Goal: Task Accomplishment & Management: Manage account settings

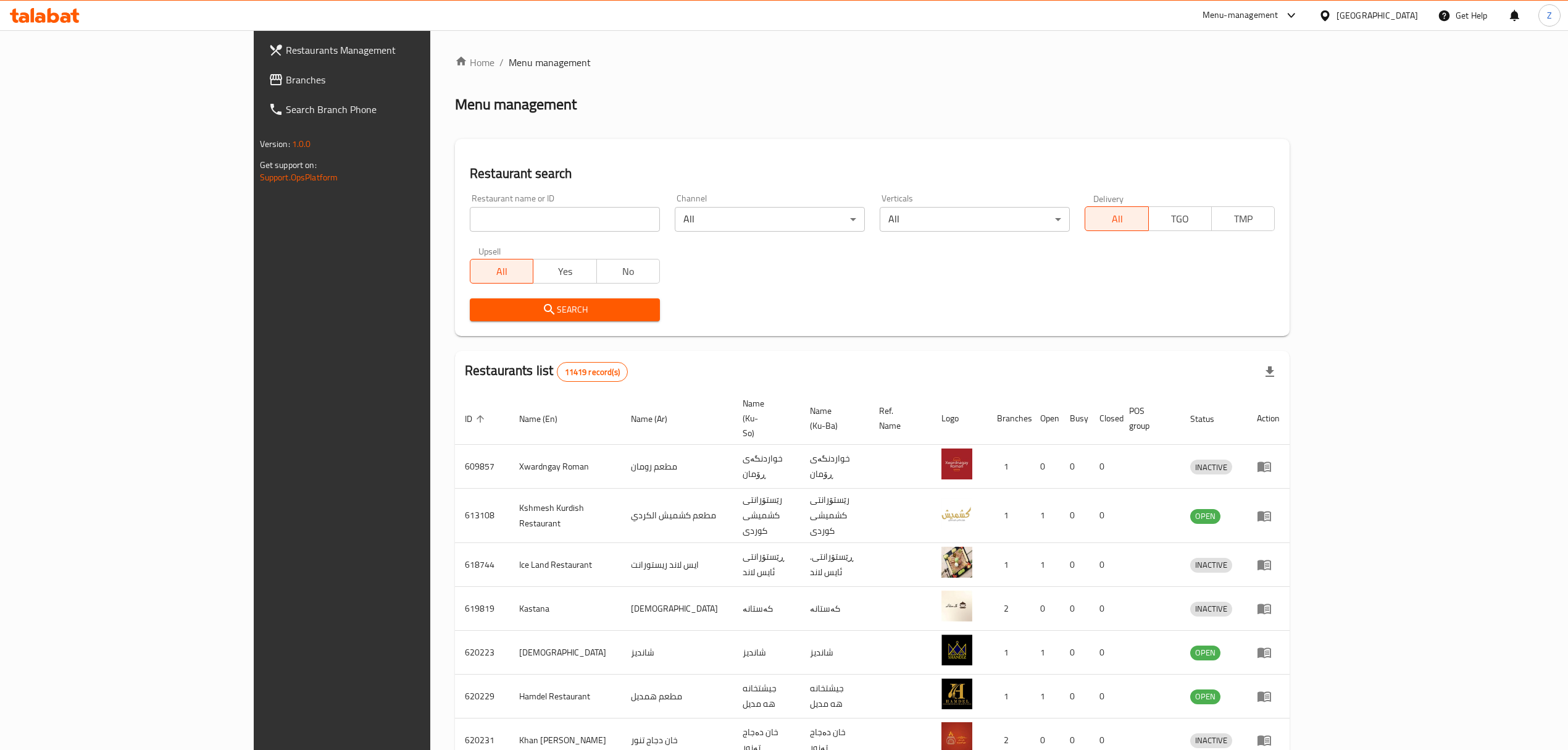
click at [470, 231] on input "search" at bounding box center [564, 219] width 190 height 25
paste input "704231"
type input "704231"
click button "Search" at bounding box center [564, 310] width 190 height 23
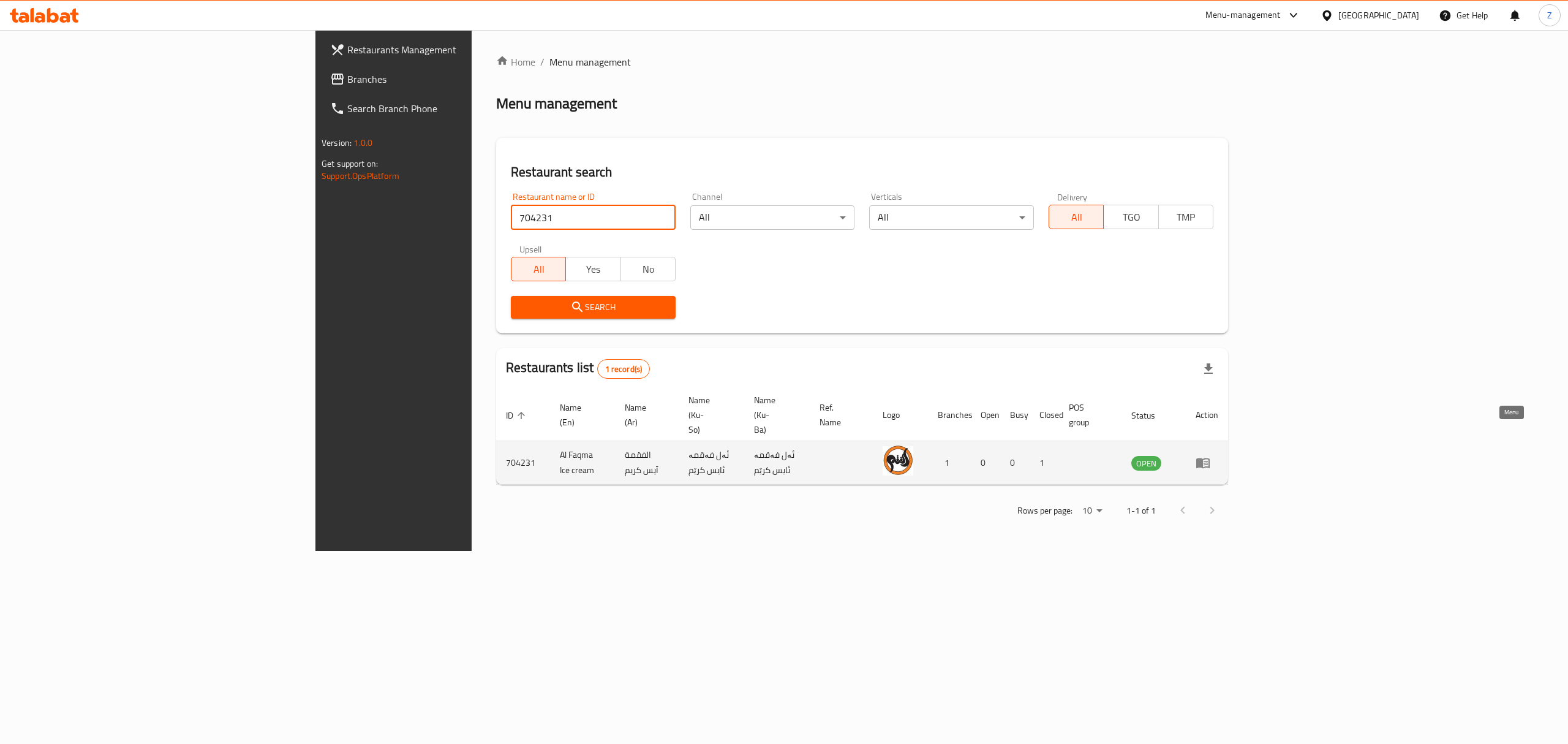
click at [1219, 455] on link "enhanced table" at bounding box center [1207, 463] width 23 height 15
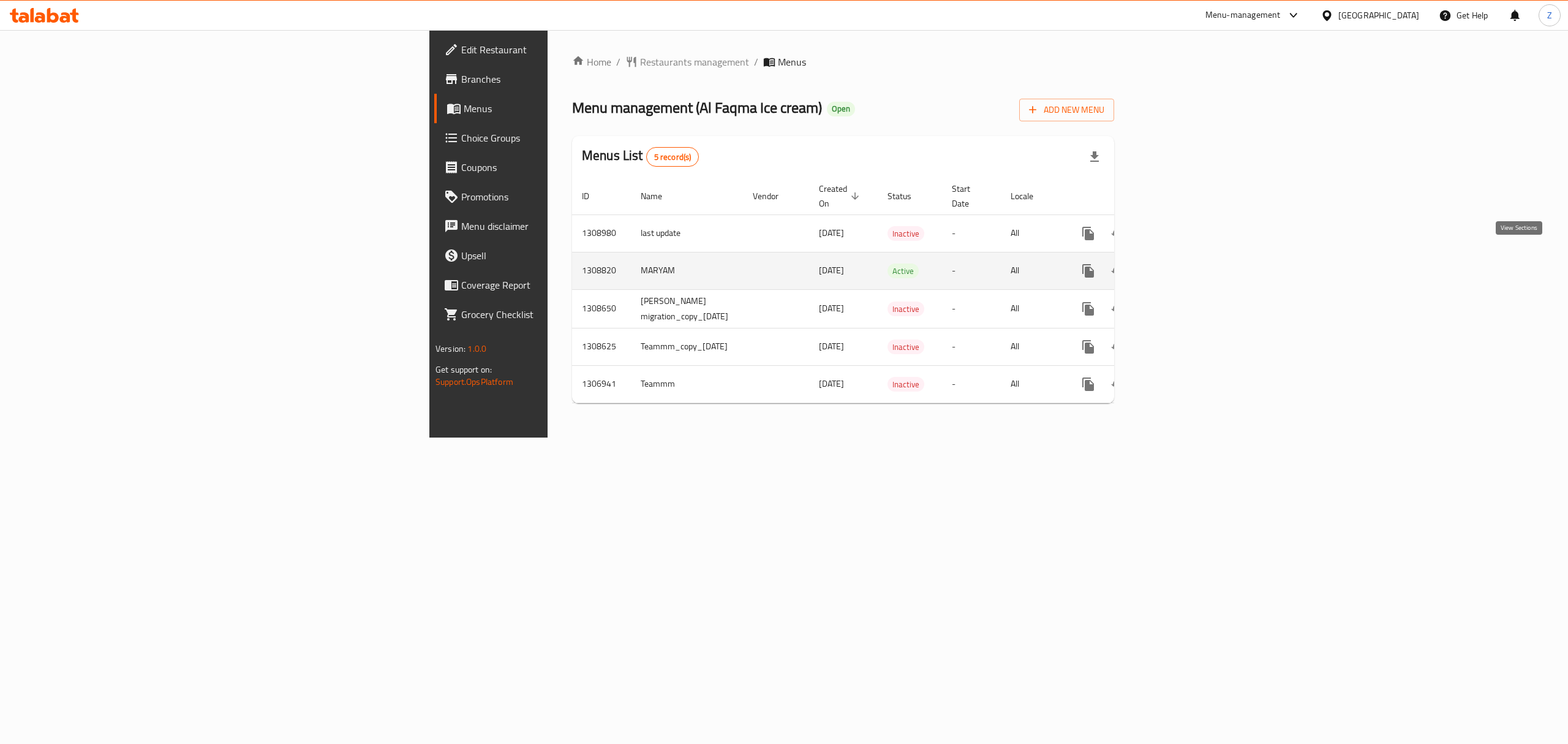
click at [1184, 263] on icon "enhanced table" at bounding box center [1177, 271] width 15 height 15
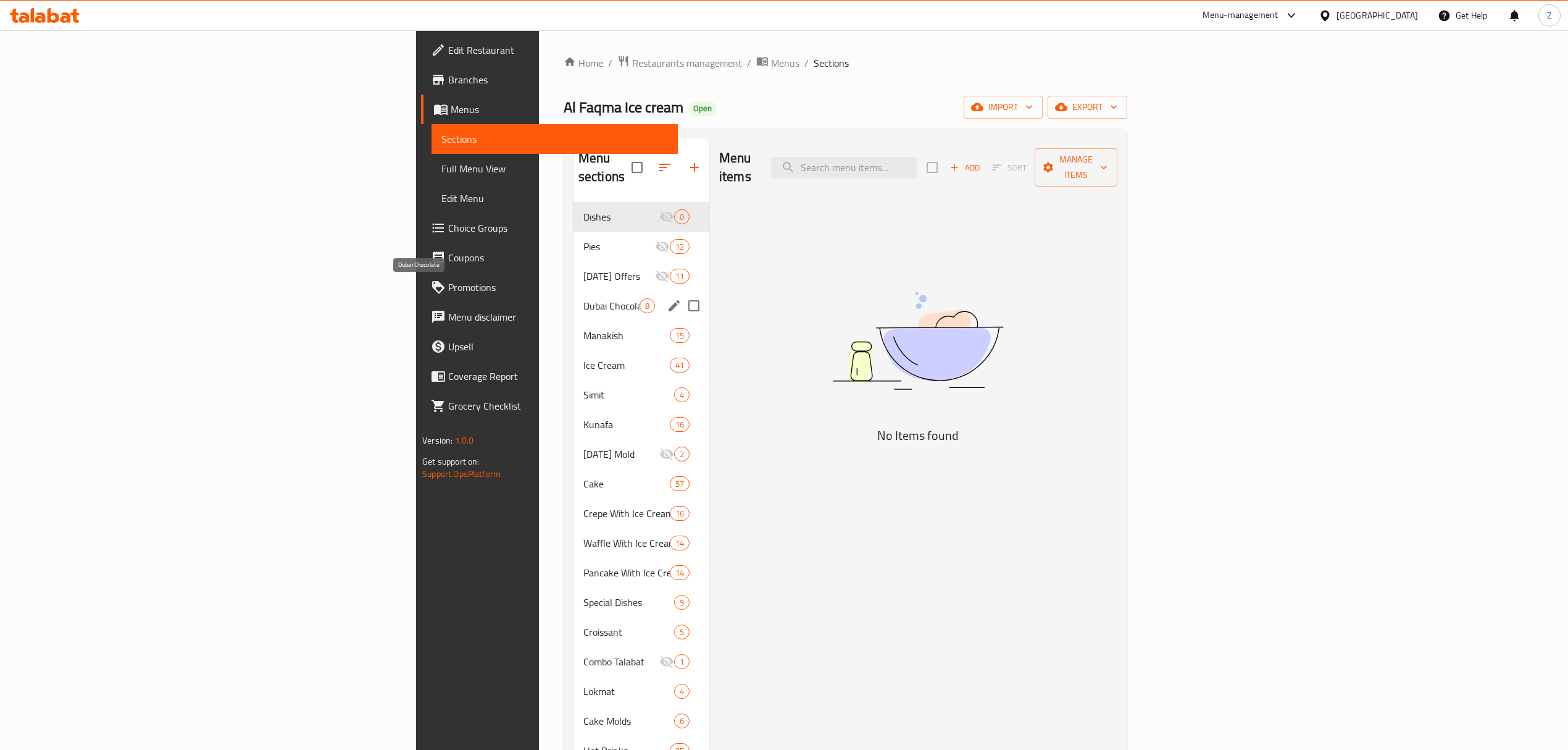
click at [583, 298] on span "Dubai Chocolate" at bounding box center [611, 306] width 56 height 15
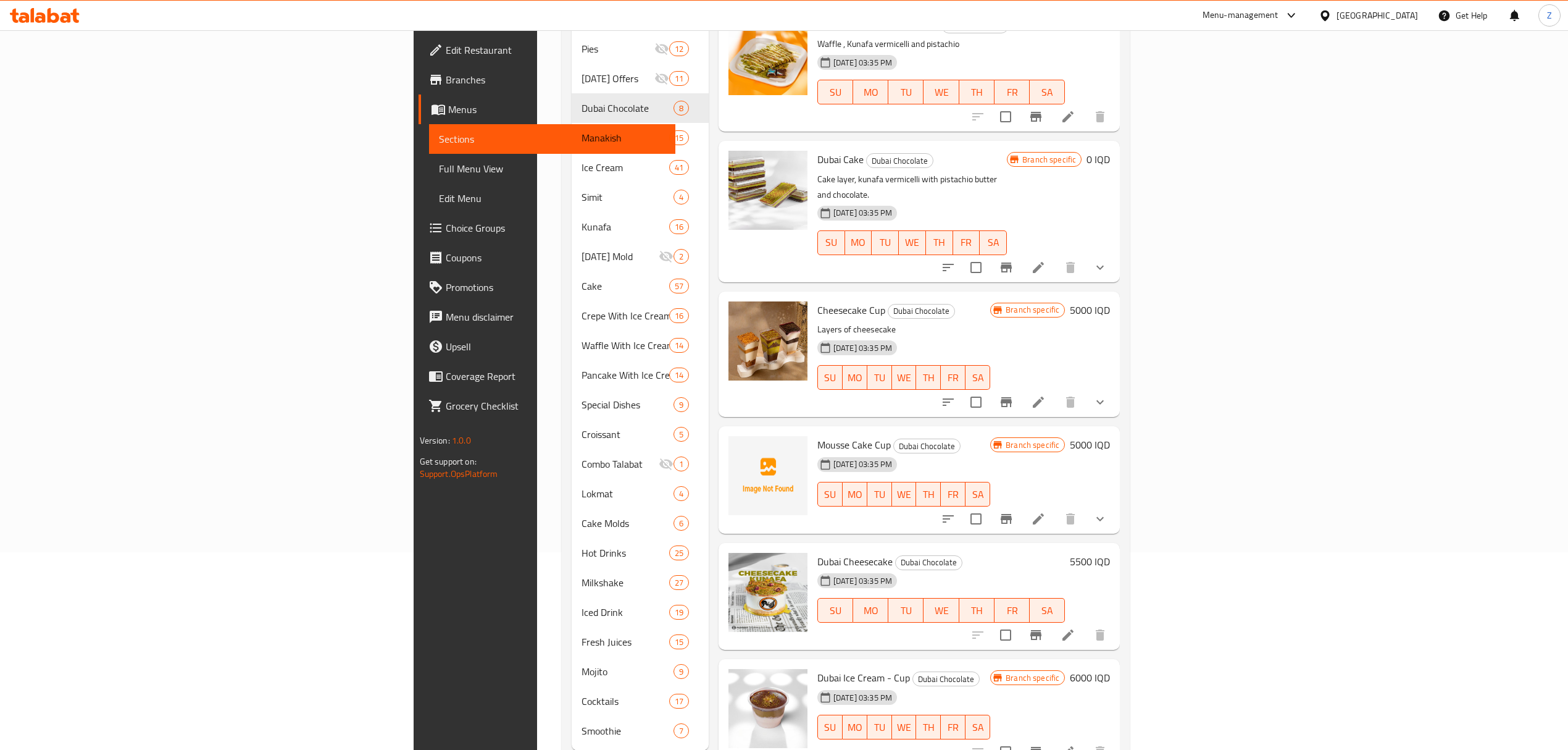
scroll to position [215, 0]
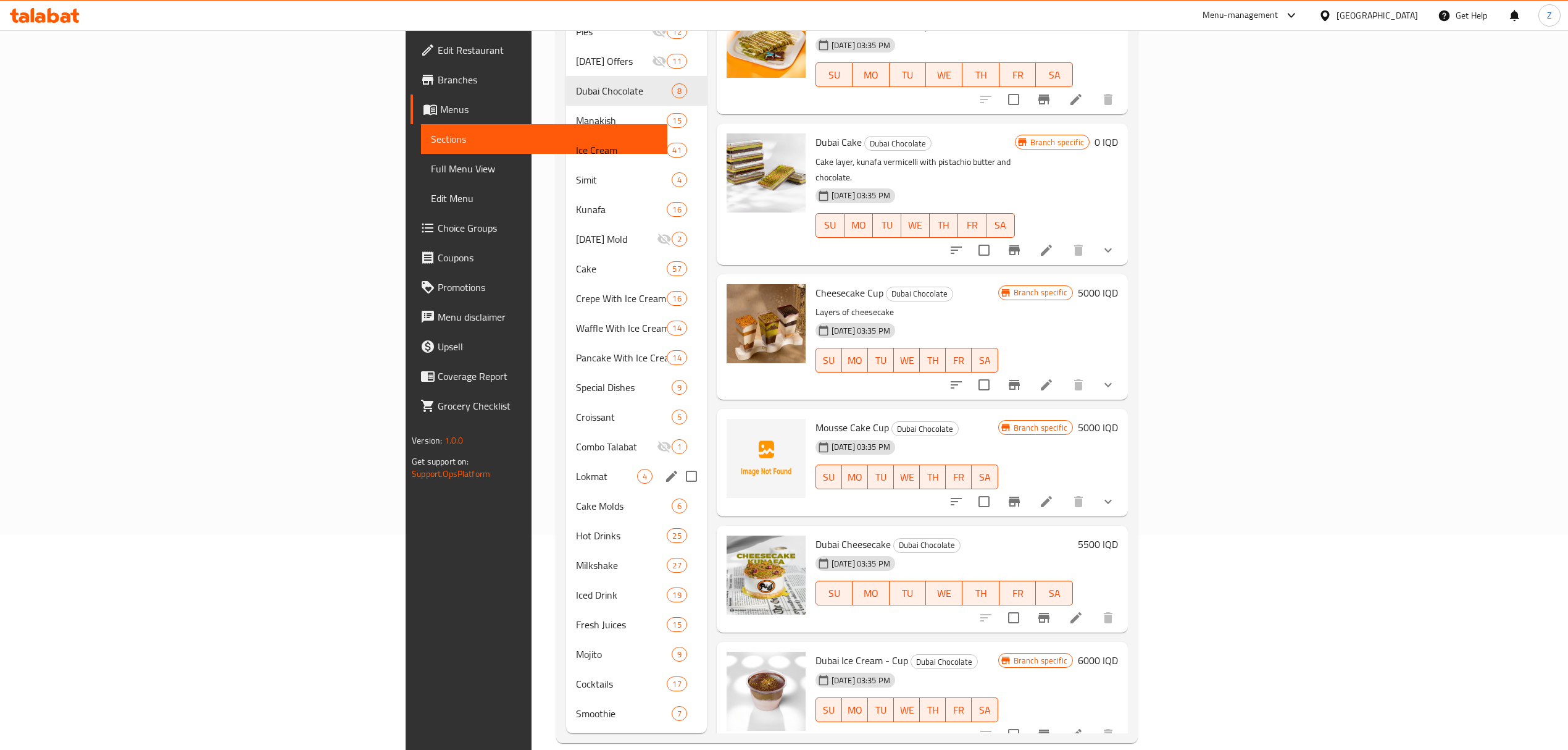
click at [566, 461] on div "Lokmat 4" at bounding box center [636, 476] width 140 height 30
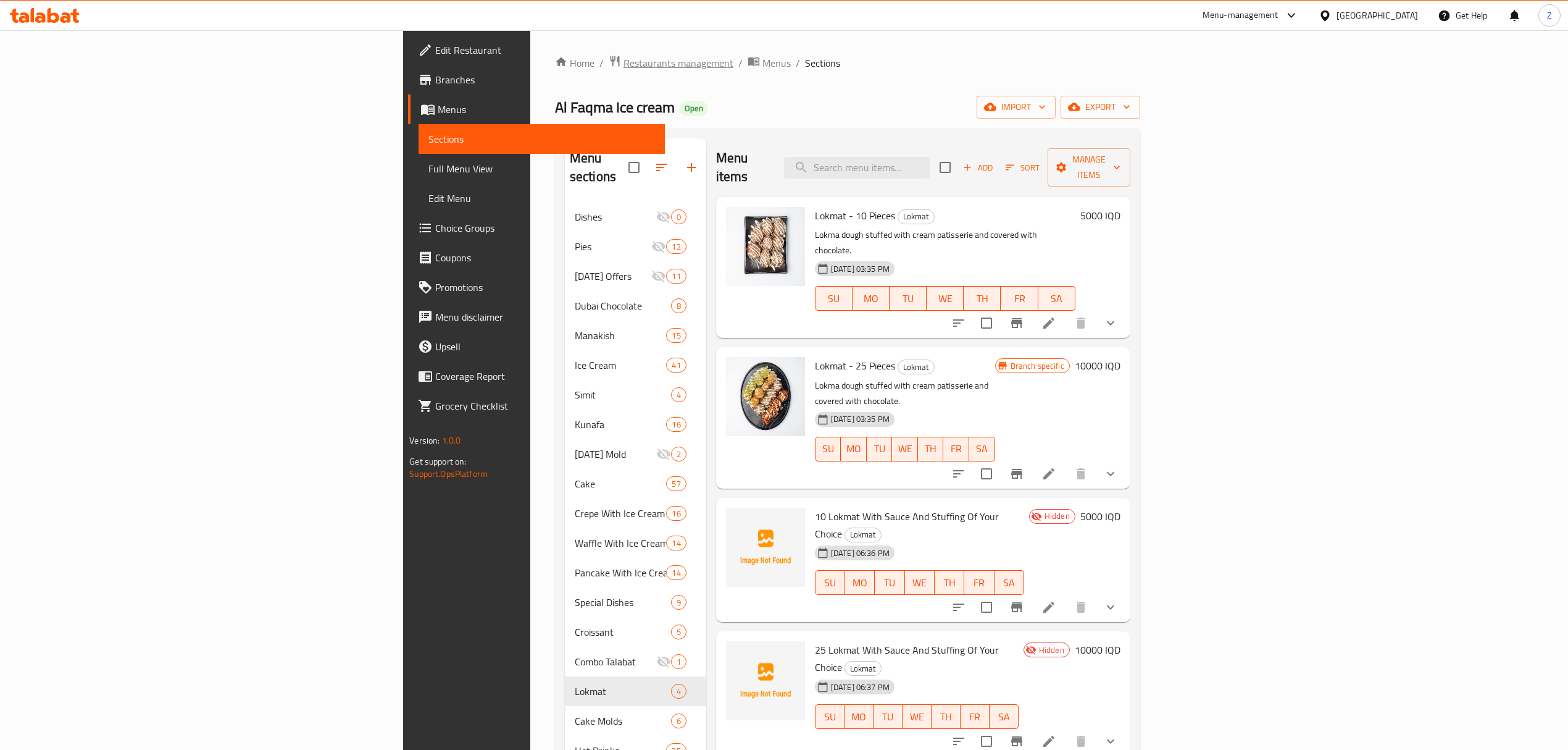
click at [623, 67] on span "Restaurants management" at bounding box center [679, 63] width 110 height 15
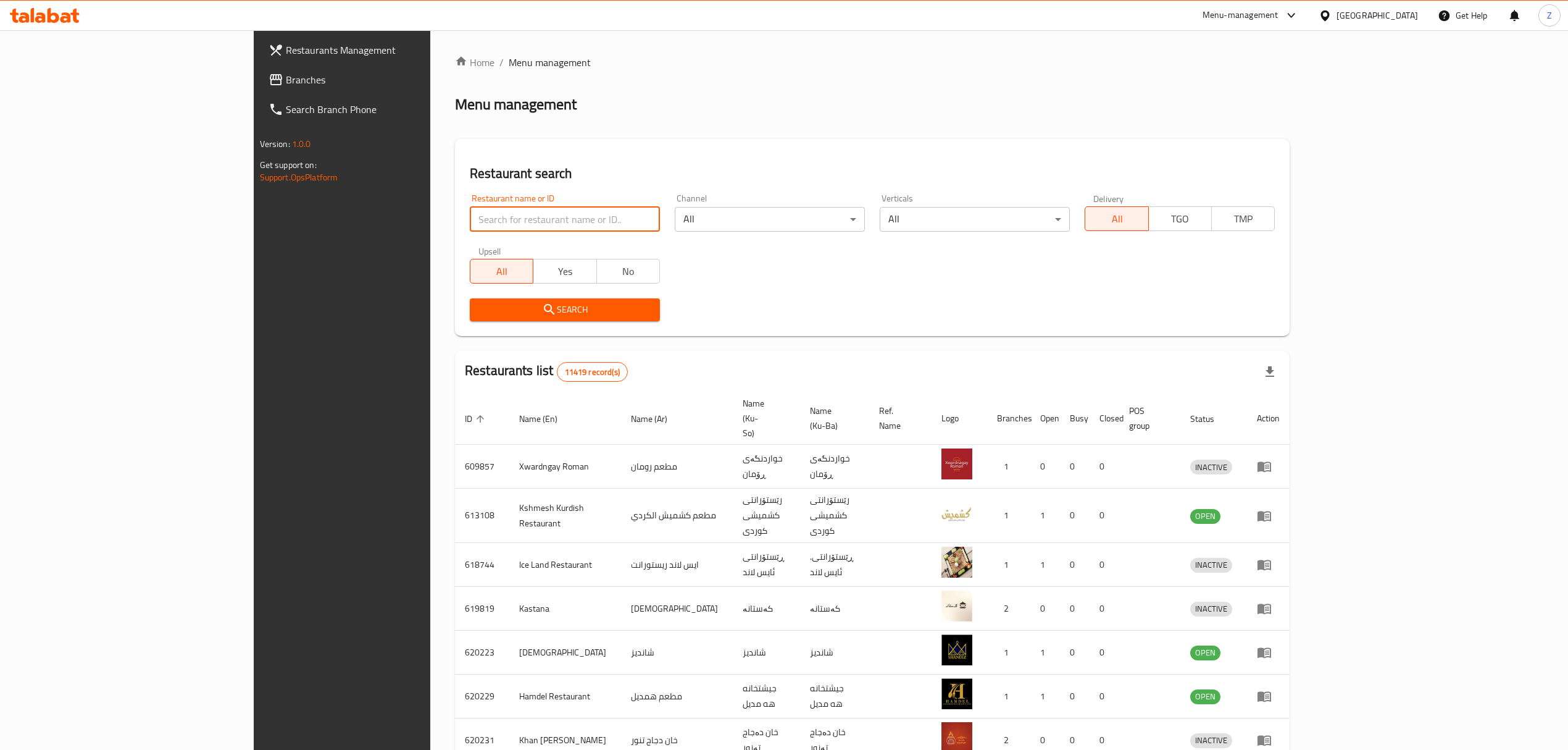
click at [492, 223] on input "search" at bounding box center [564, 219] width 190 height 25
paste input "704231"
type input "704231"
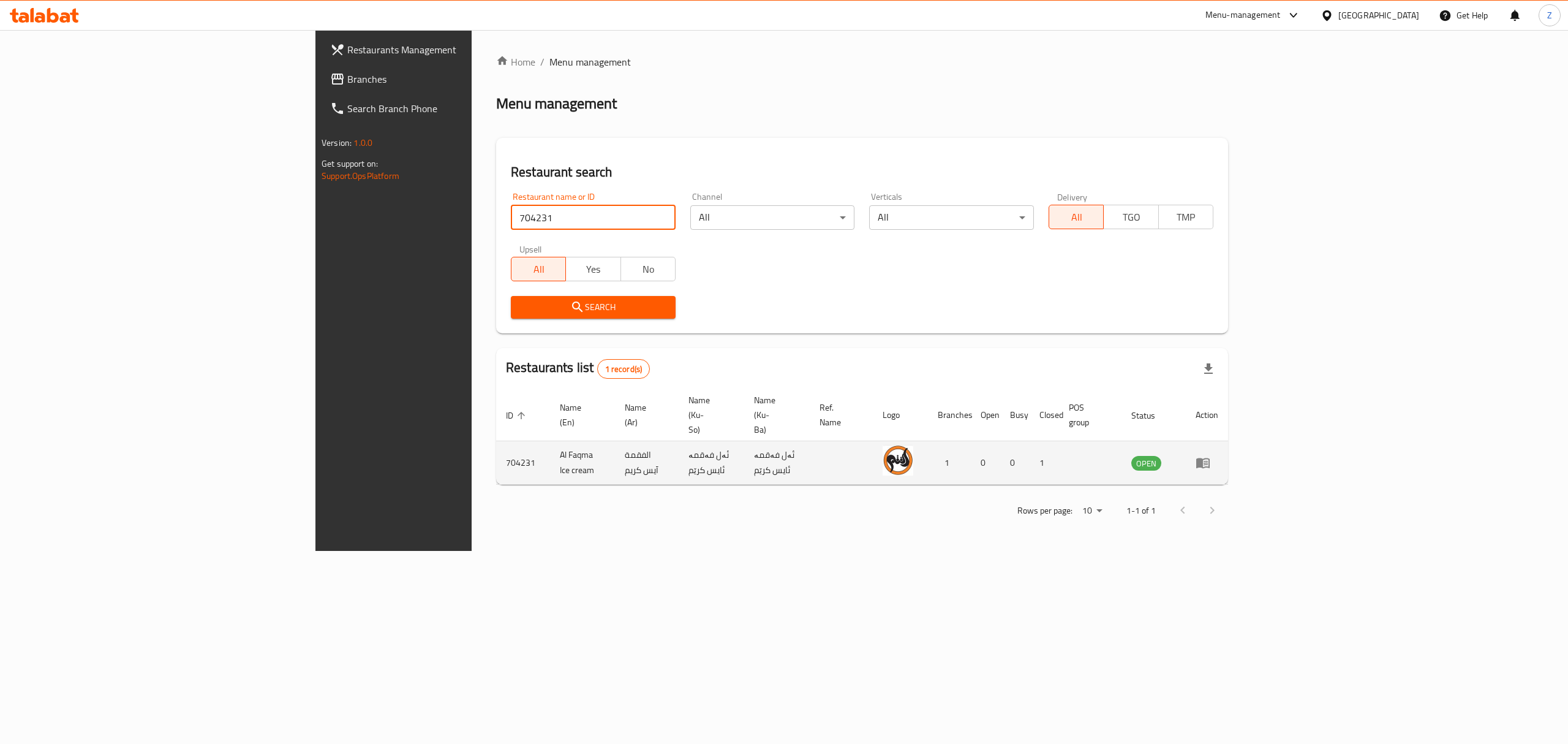
click at [1228, 441] on td "enhanced table" at bounding box center [1207, 463] width 42 height 43
click at [1210, 458] on icon "enhanced table" at bounding box center [1203, 463] width 13 height 11
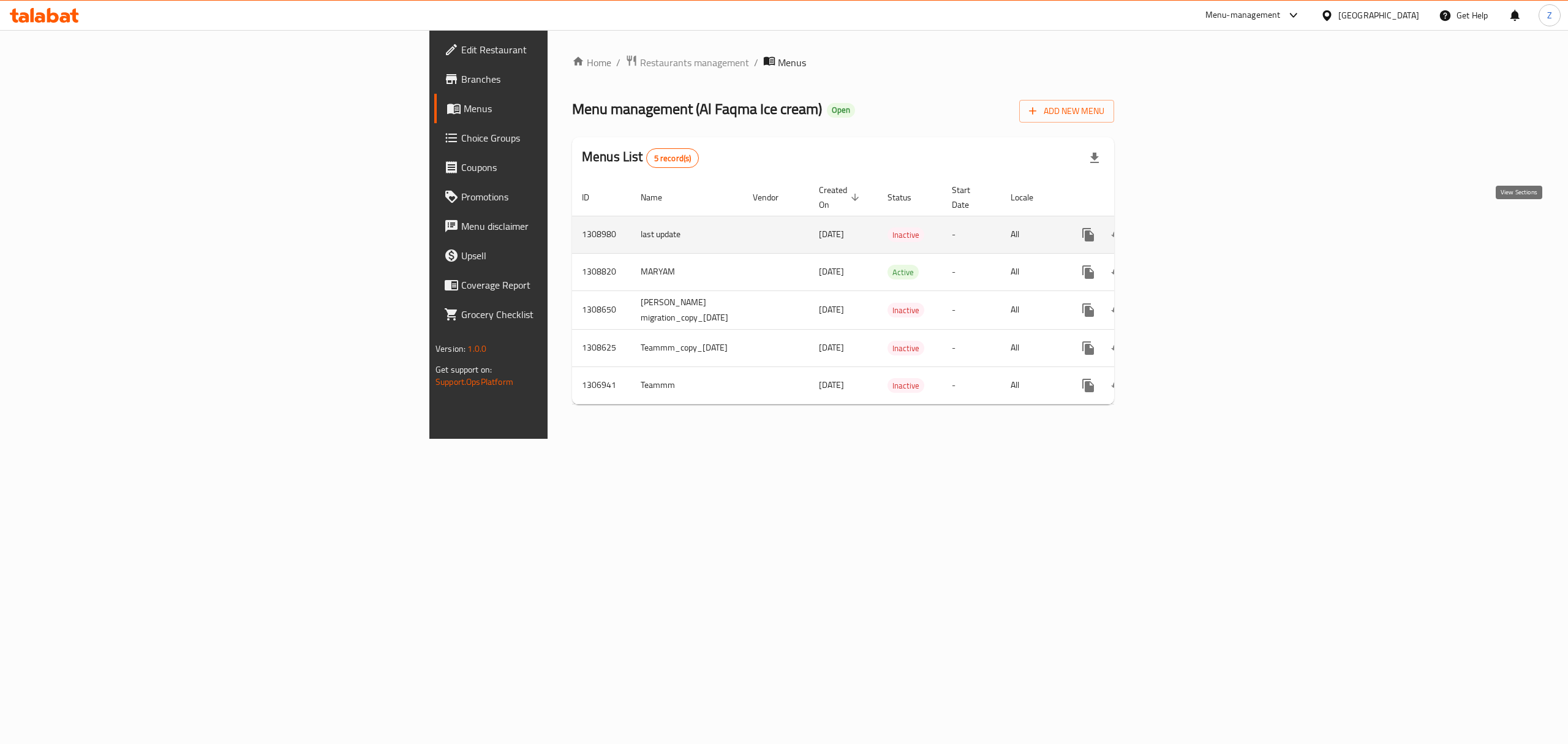
click at [1184, 228] on icon "enhanced table" at bounding box center [1177, 235] width 15 height 15
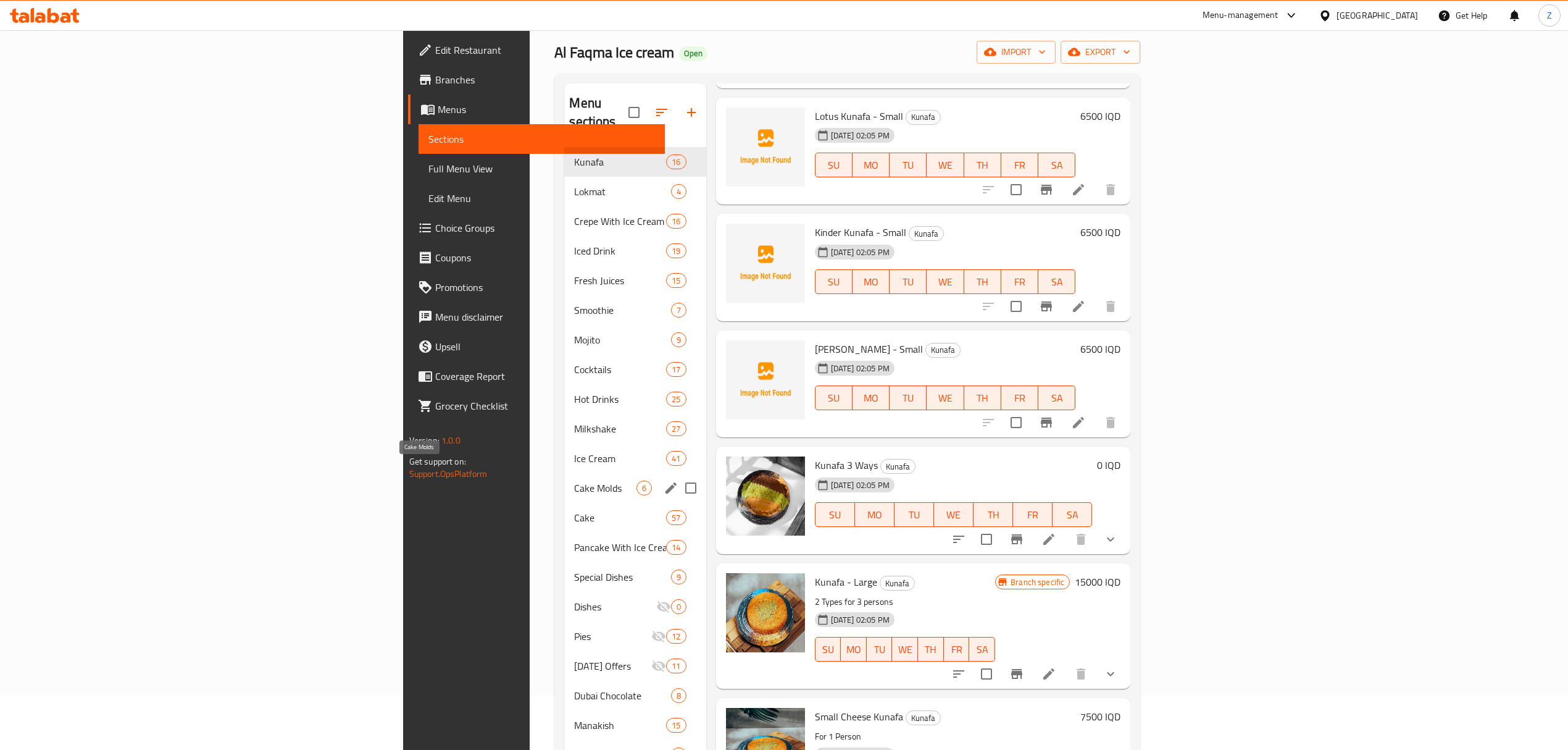
scroll to position [50, 0]
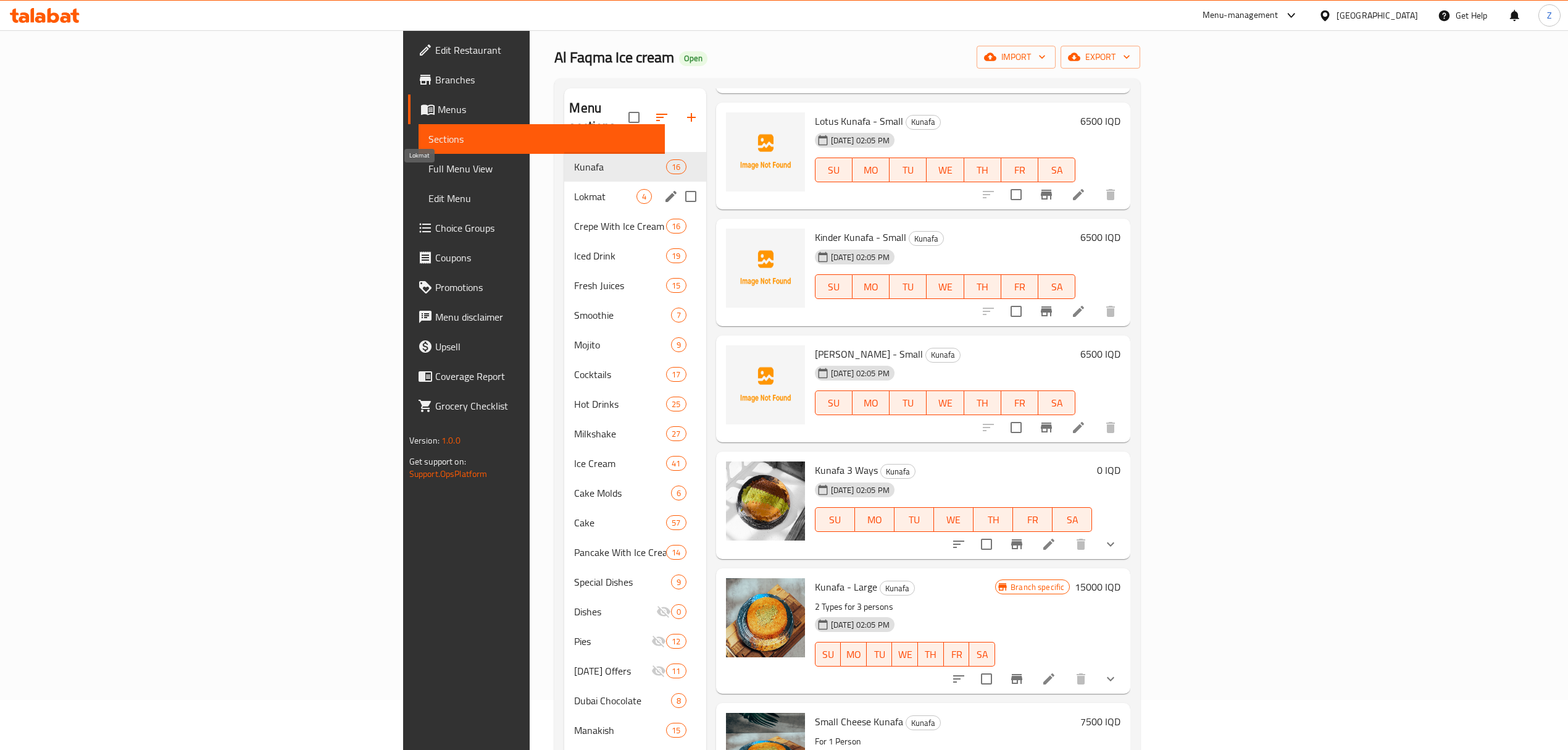
click at [574, 189] on span "Lokmat" at bounding box center [605, 196] width 62 height 15
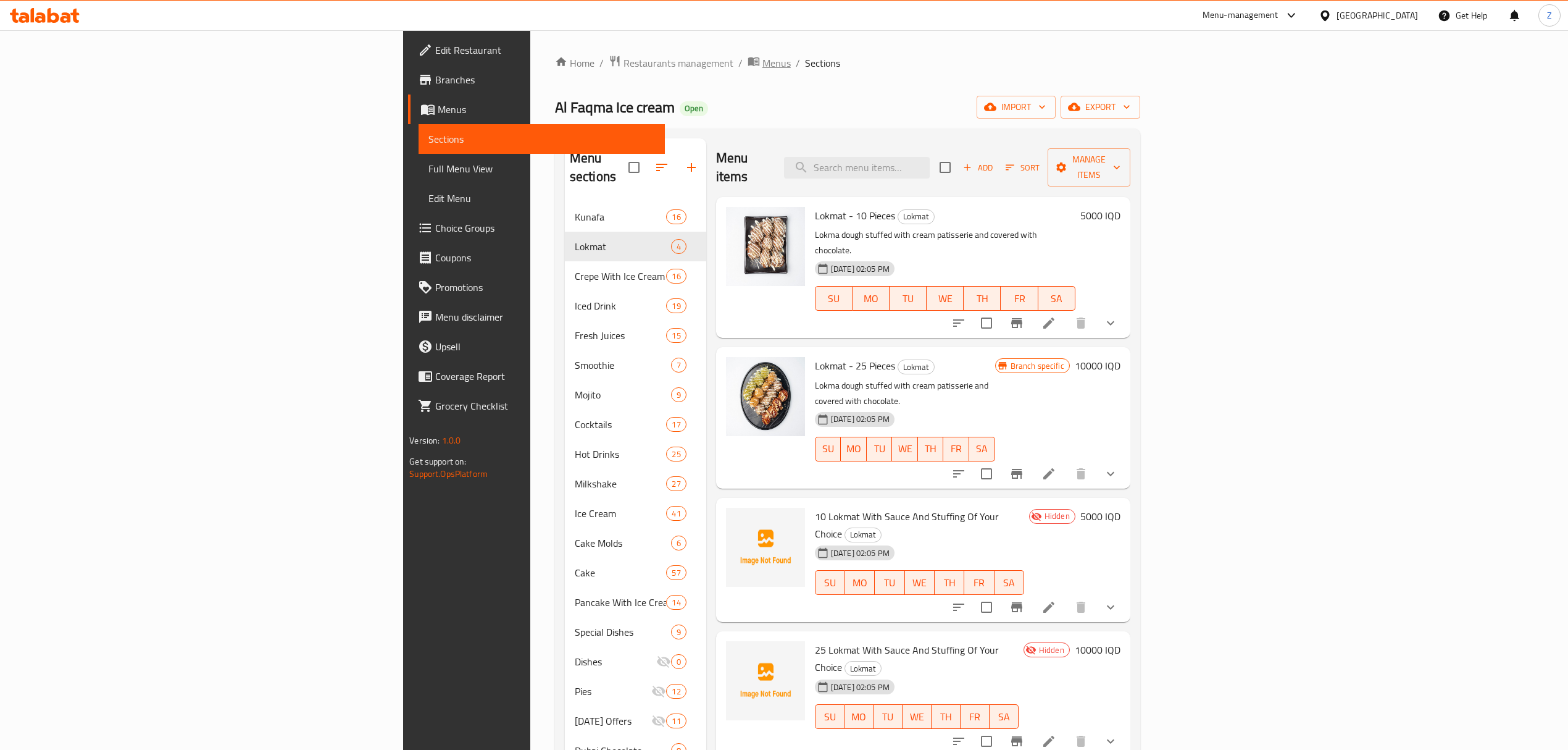
click at [763, 68] on span "Menus" at bounding box center [777, 63] width 28 height 15
